Goal: Task Accomplishment & Management: Use online tool/utility

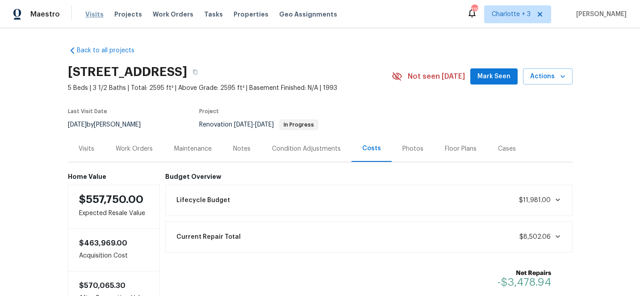
click at [92, 13] on span "Visits" at bounding box center [94, 14] width 18 height 9
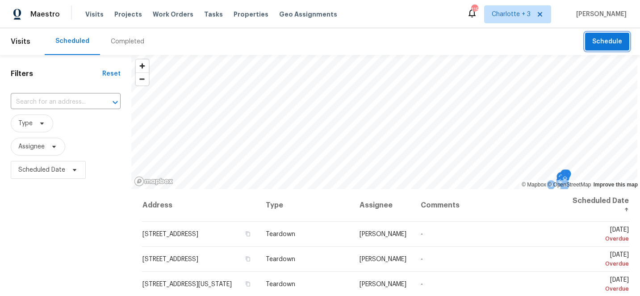
click at [608, 40] on span "Schedule" at bounding box center [607, 41] width 30 height 11
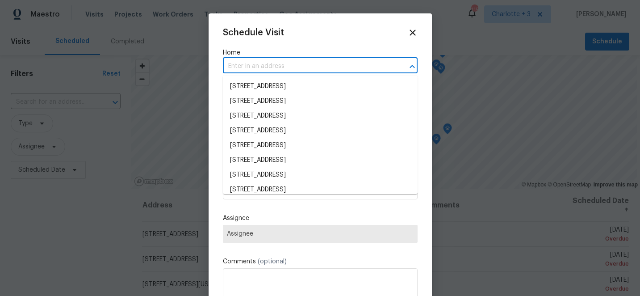
click at [305, 65] on input "text" at bounding box center [308, 66] width 170 height 14
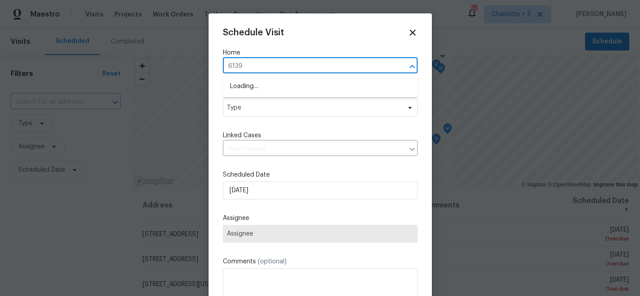
type input "6139 c"
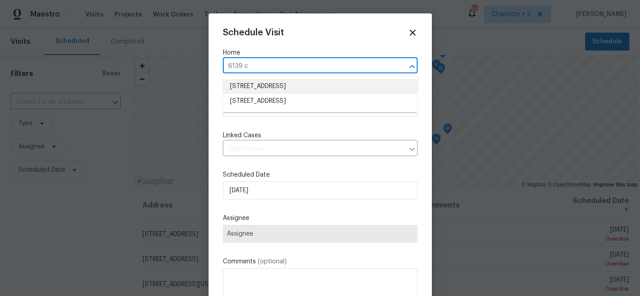
click at [250, 86] on li "[STREET_ADDRESS]" at bounding box center [320, 86] width 195 height 15
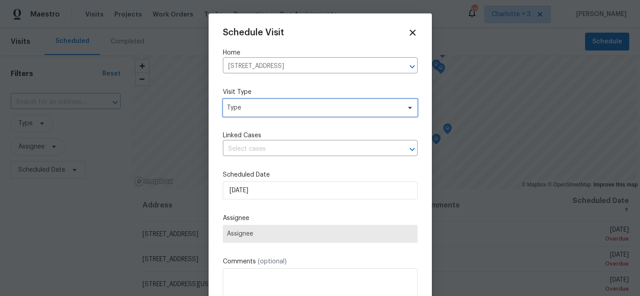
click at [258, 115] on span "Type" at bounding box center [320, 108] width 195 height 18
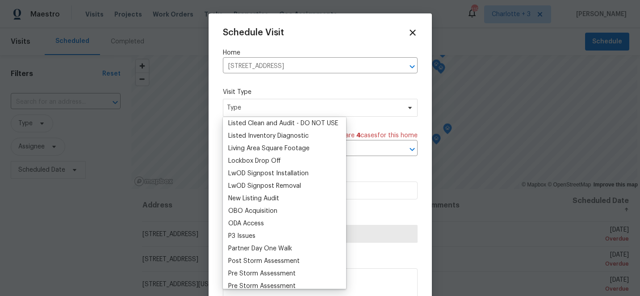
scroll to position [438, 0]
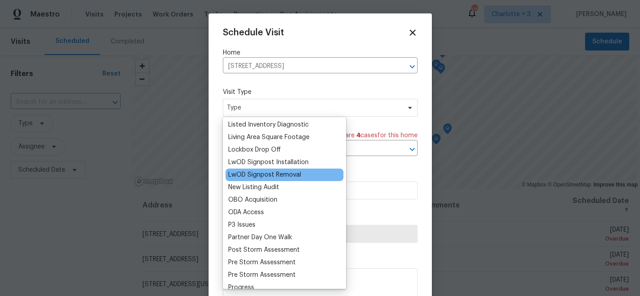
click at [265, 179] on div "LwOD Signpost Removal" at bounding box center [285, 174] width 118 height 13
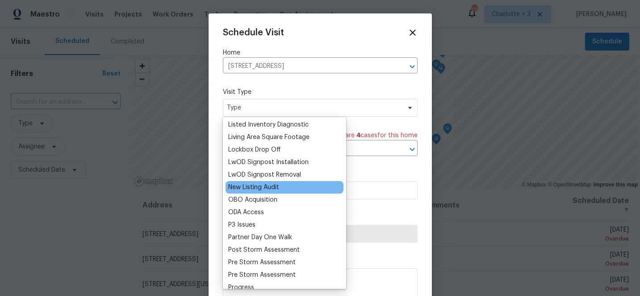
click at [266, 185] on div "New Listing Audit" at bounding box center [253, 187] width 51 height 9
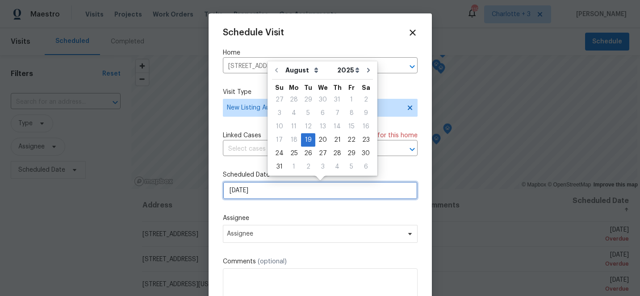
click at [267, 193] on input "8/19/2025" at bounding box center [320, 190] width 195 height 18
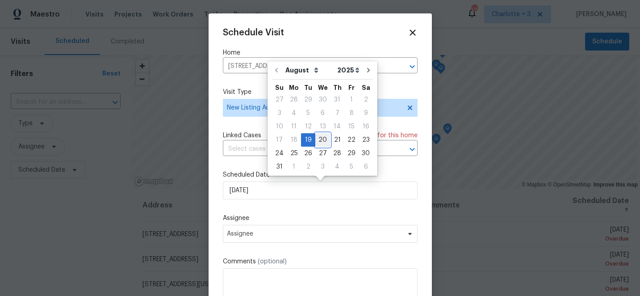
click at [323, 139] on div "20" at bounding box center [322, 140] width 15 height 13
type input "8/20/2025"
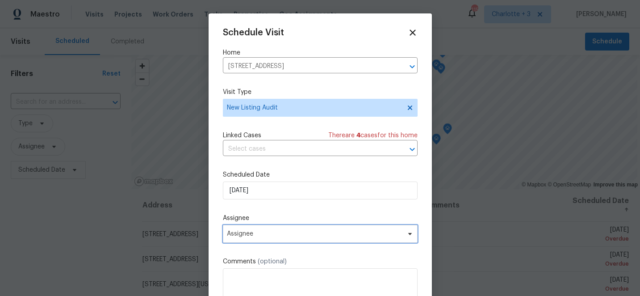
click at [276, 235] on span "Assignee" at bounding box center [314, 233] width 175 height 7
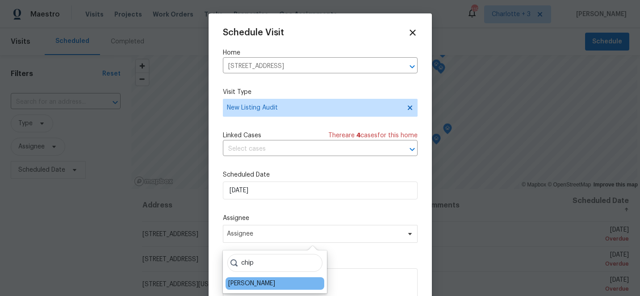
type input "chip"
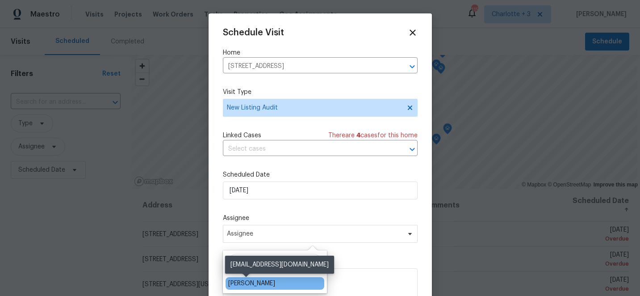
click at [250, 285] on div "[PERSON_NAME]" at bounding box center [251, 283] width 47 height 9
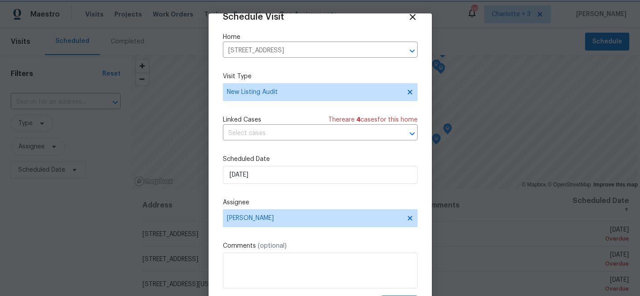
scroll to position [44, 0]
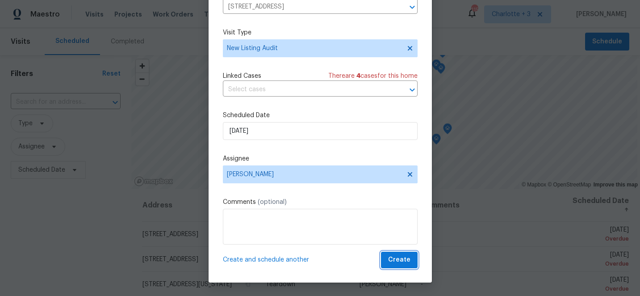
click at [402, 263] on span "Create" at bounding box center [399, 259] width 22 height 11
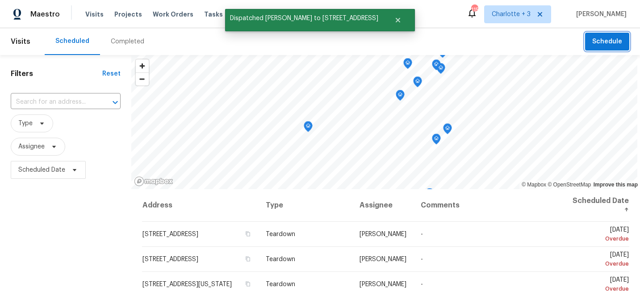
scroll to position [0, 0]
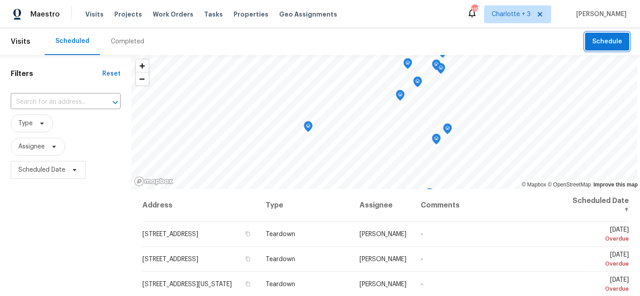
click at [604, 45] on span "Schedule" at bounding box center [607, 41] width 30 height 11
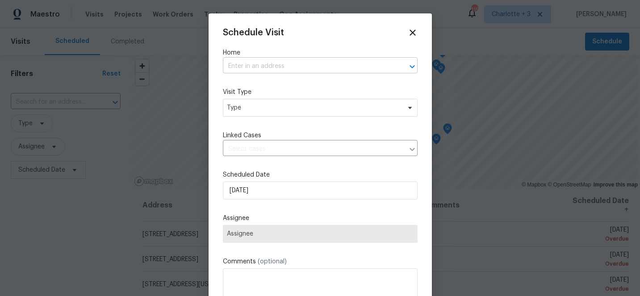
click at [289, 66] on input "text" at bounding box center [308, 66] width 170 height 14
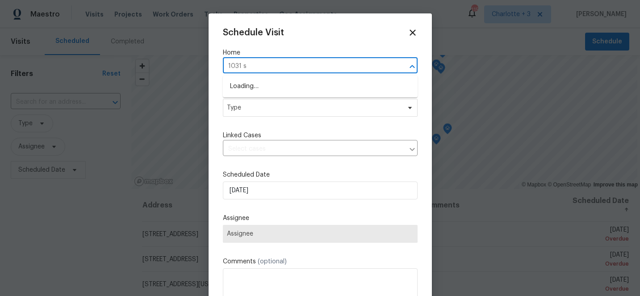
type input "1031 sk"
click at [307, 88] on li "1031 Skyline View Way, Charlotte, NC 28204" at bounding box center [320, 86] width 195 height 15
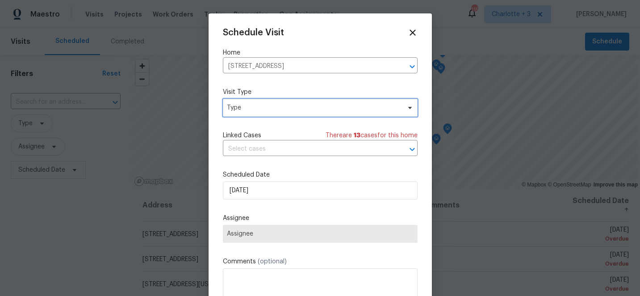
click at [294, 111] on span "Type" at bounding box center [314, 107] width 174 height 9
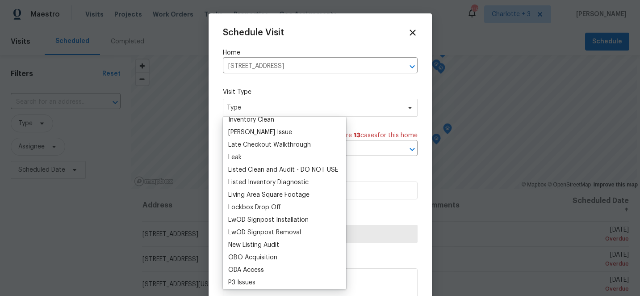
scroll to position [383, 0]
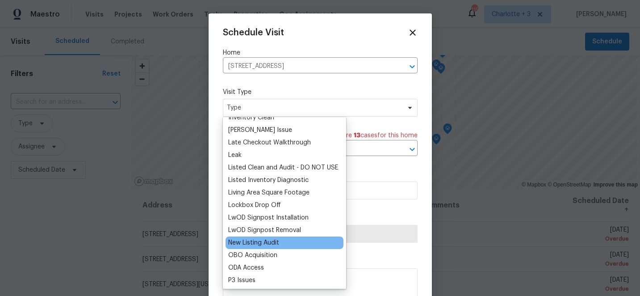
click at [273, 245] on div "New Listing Audit" at bounding box center [253, 242] width 51 height 9
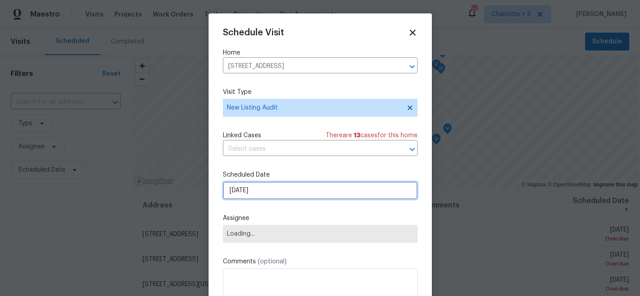
click at [274, 195] on input "8/19/2025" at bounding box center [320, 190] width 195 height 18
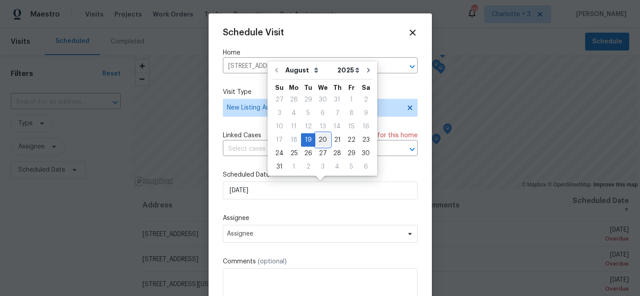
click at [321, 138] on div "20" at bounding box center [322, 140] width 15 height 13
type input "8/20/2025"
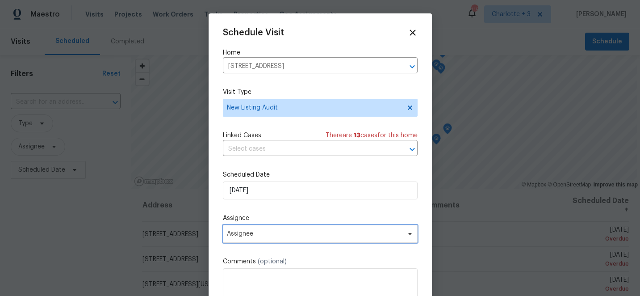
click at [288, 234] on span "Assignee" at bounding box center [314, 233] width 175 height 7
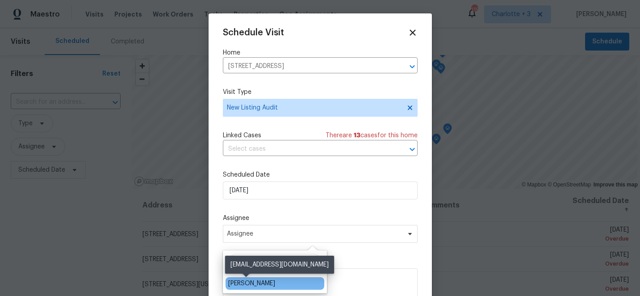
type input "chip"
click at [250, 283] on div "[PERSON_NAME]" at bounding box center [251, 283] width 47 height 9
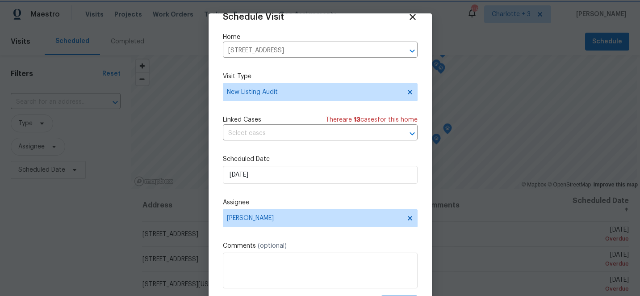
scroll to position [44, 0]
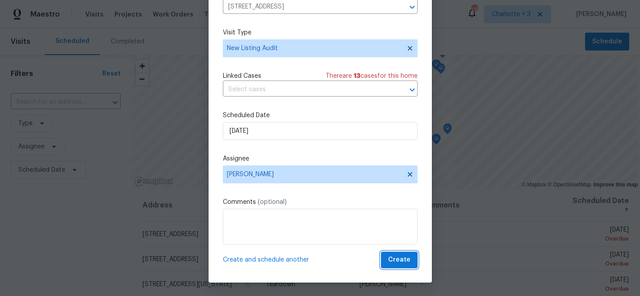
click at [400, 259] on span "Create" at bounding box center [399, 259] width 22 height 11
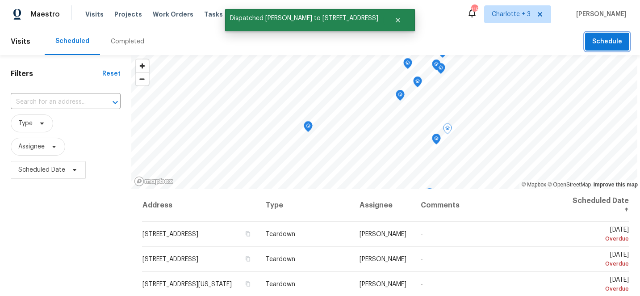
scroll to position [0, 0]
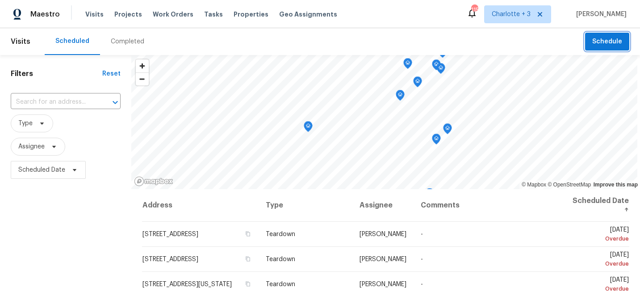
click at [604, 44] on span "Schedule" at bounding box center [607, 41] width 30 height 11
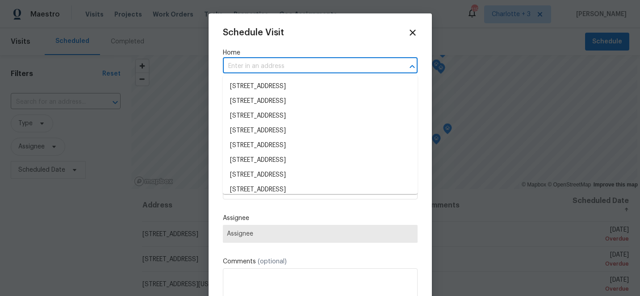
click at [279, 68] on input "text" at bounding box center [308, 66] width 170 height 14
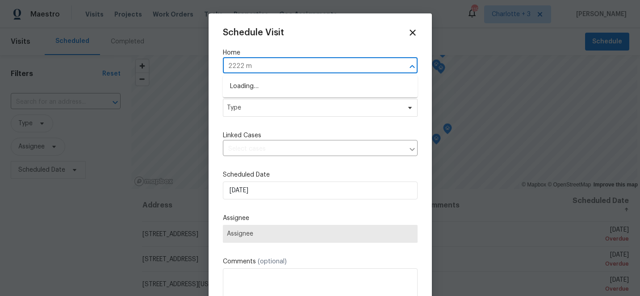
type input "2222 me"
click at [288, 88] on li "2222 Merimac Dr, Charlotte, NC 28273" at bounding box center [320, 86] width 195 height 15
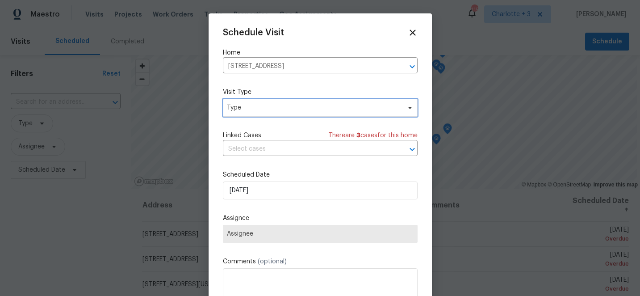
click at [286, 106] on span "Type" at bounding box center [314, 107] width 174 height 9
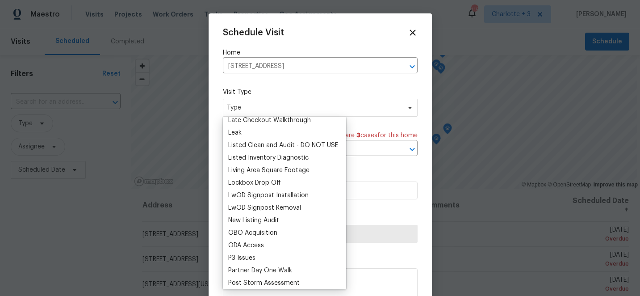
scroll to position [406, 0]
click at [259, 220] on div "New Listing Audit" at bounding box center [253, 219] width 51 height 9
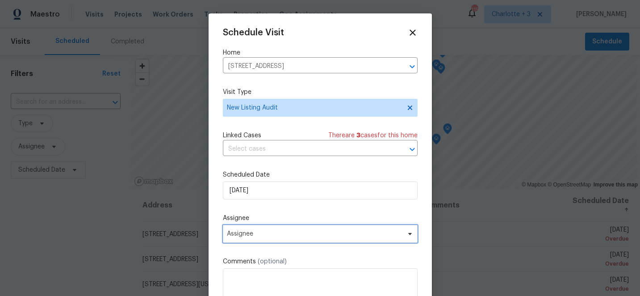
click at [293, 236] on span "Assignee" at bounding box center [314, 233] width 175 height 7
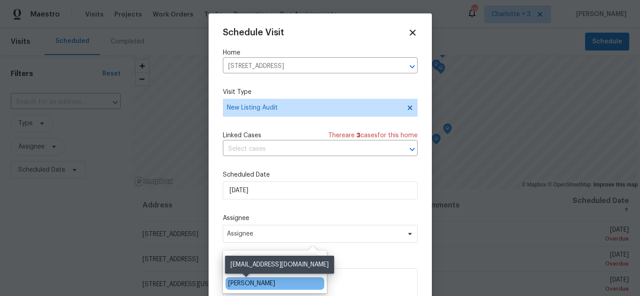
type input "chip"
click at [253, 281] on div "[PERSON_NAME]" at bounding box center [251, 283] width 47 height 9
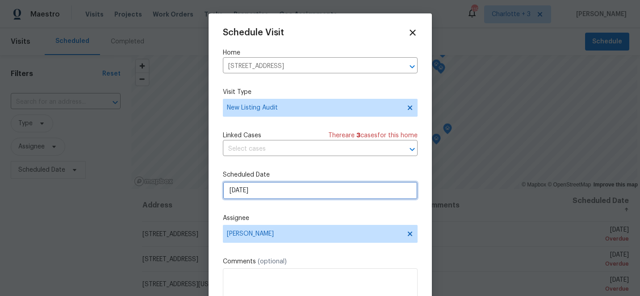
click at [300, 188] on input "8/19/2025" at bounding box center [320, 190] width 195 height 18
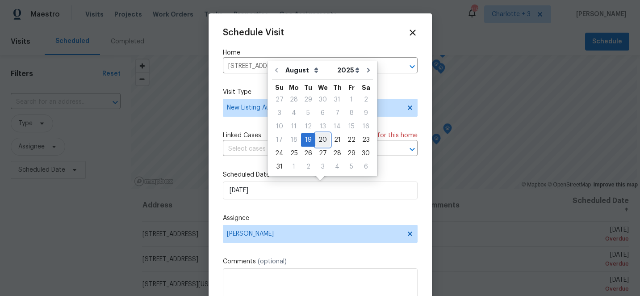
click at [321, 140] on div "20" at bounding box center [322, 140] width 15 height 13
type input "8/20/2025"
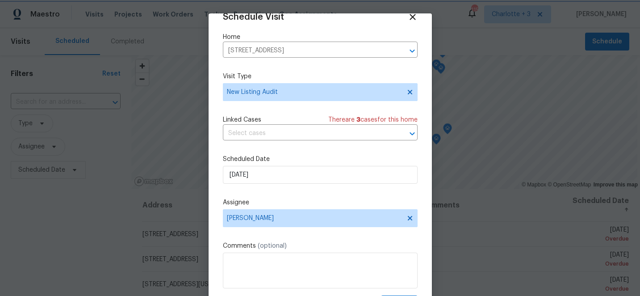
scroll to position [44, 0]
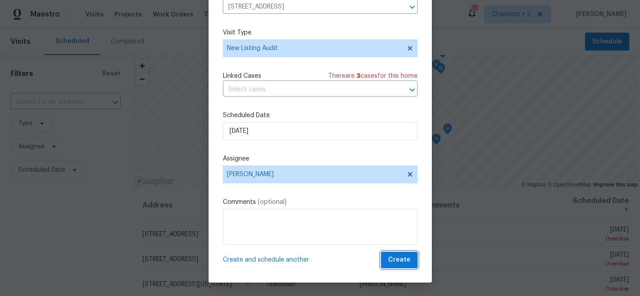
click at [401, 261] on span "Create" at bounding box center [399, 259] width 22 height 11
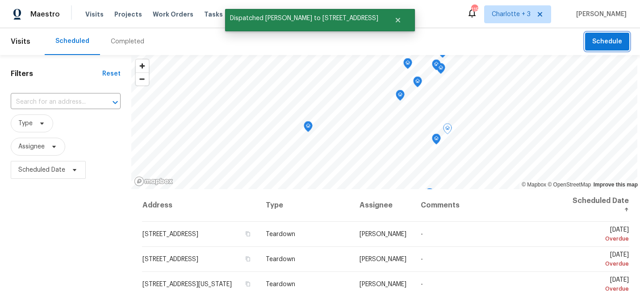
scroll to position [0, 0]
